Goal: Task Accomplishment & Management: Use online tool/utility

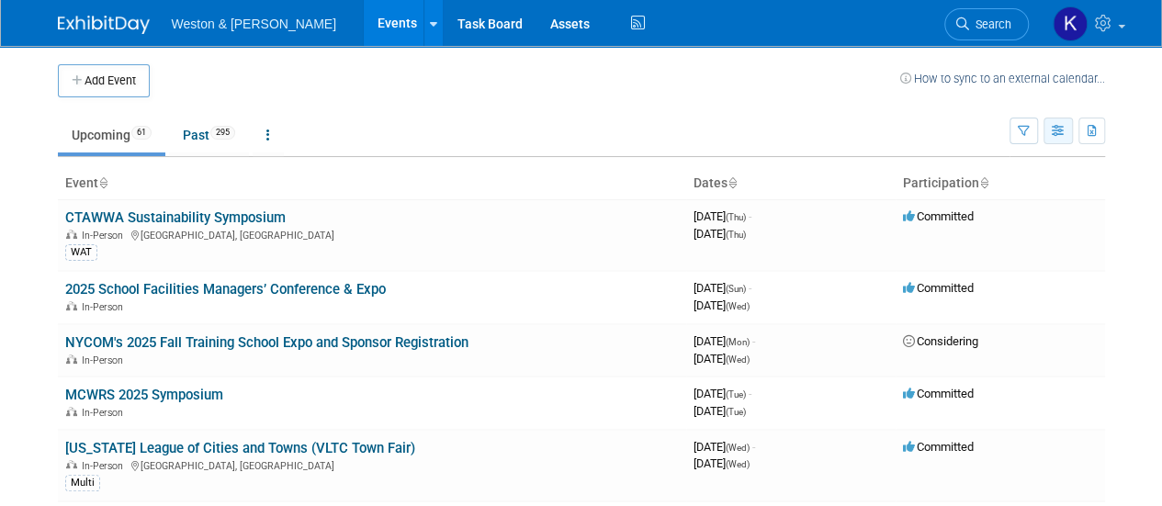
click at [1045, 133] on button "button" at bounding box center [1058, 131] width 29 height 27
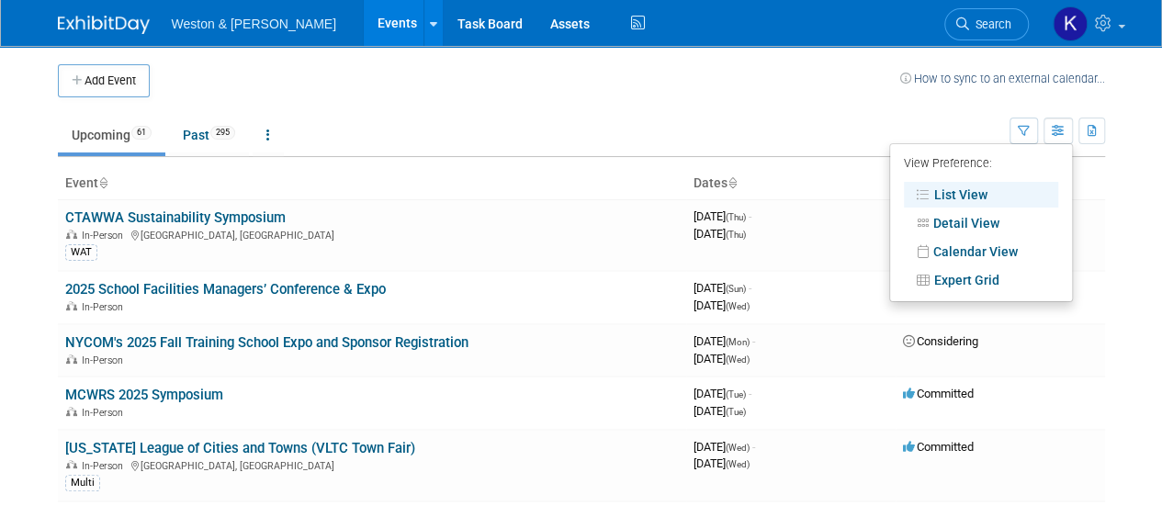
click at [996, 187] on link "List View" at bounding box center [981, 195] width 154 height 26
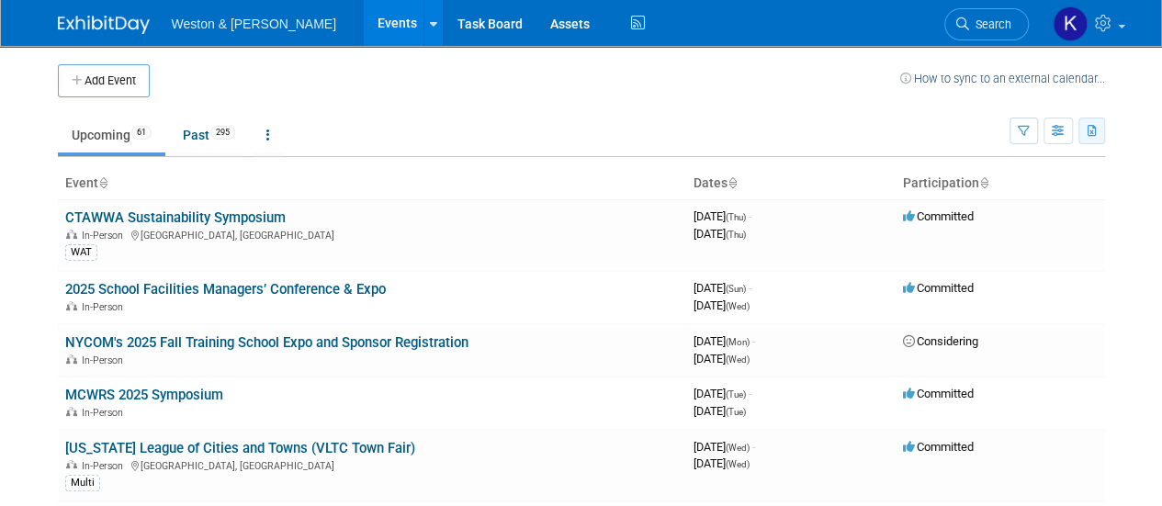
click at [1092, 131] on icon "button" at bounding box center [1093, 132] width 10 height 12
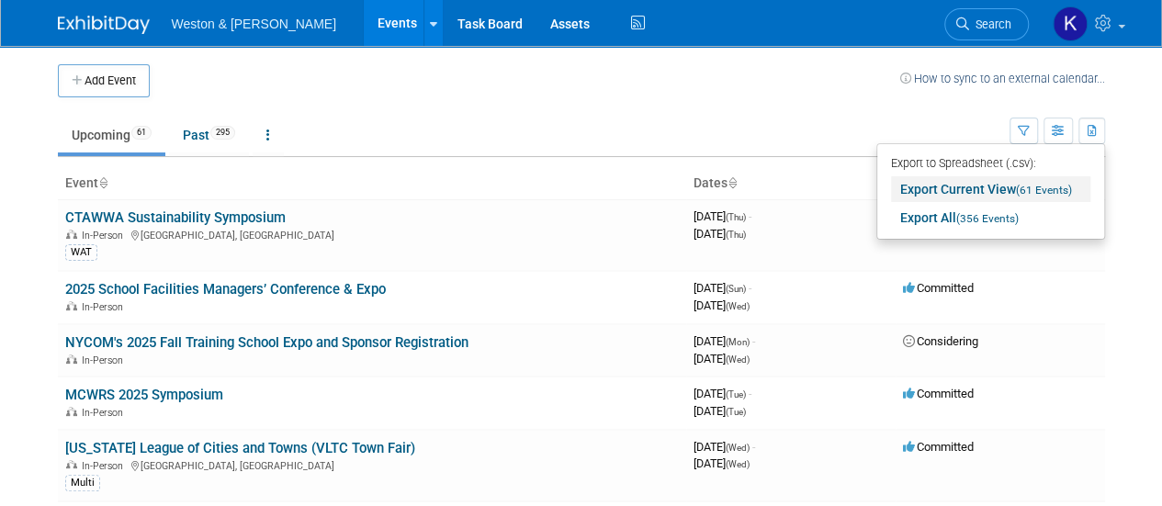
click at [1011, 192] on link "Export Current View (61 Events)" at bounding box center [990, 189] width 199 height 26
